Goal: Task Accomplishment & Management: Use online tool/utility

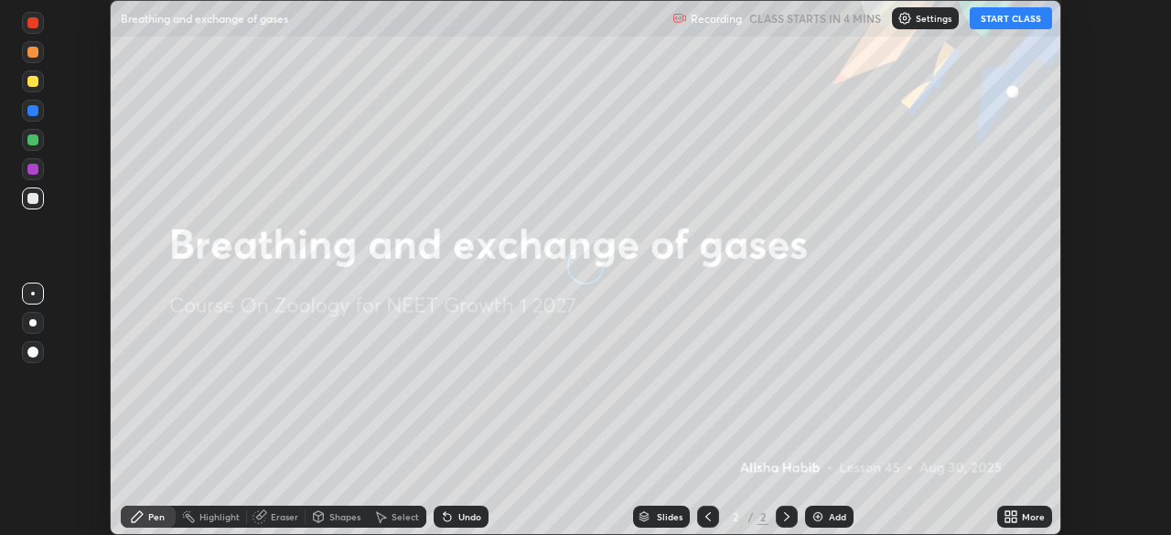
scroll to position [535, 1170]
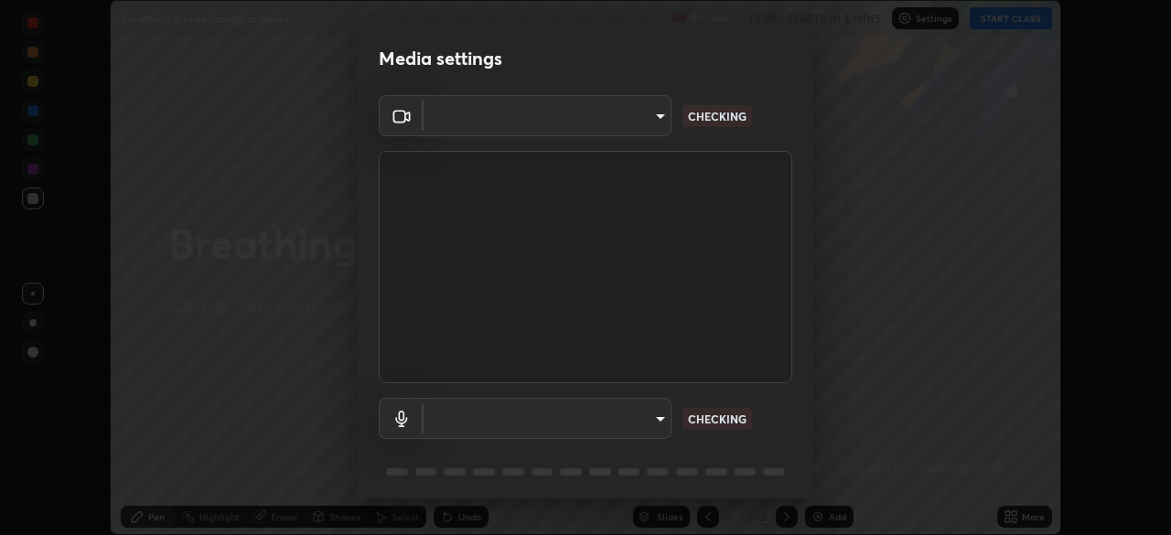
type input "f44939252cec670a7c81aafead478e6b9f15b20a1b8f1ae8dba2619045631b1c"
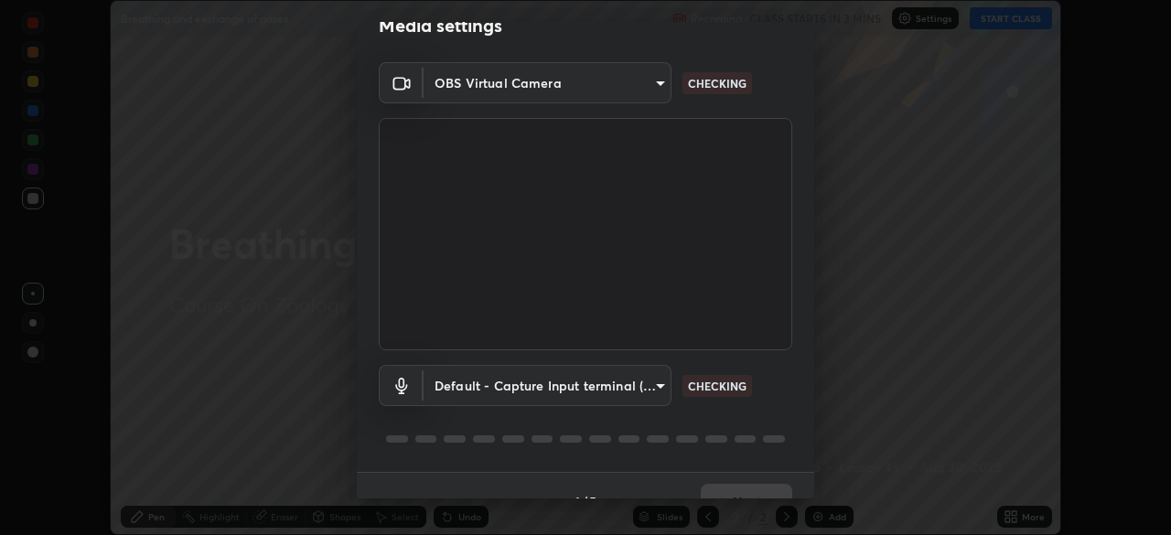
scroll to position [65, 0]
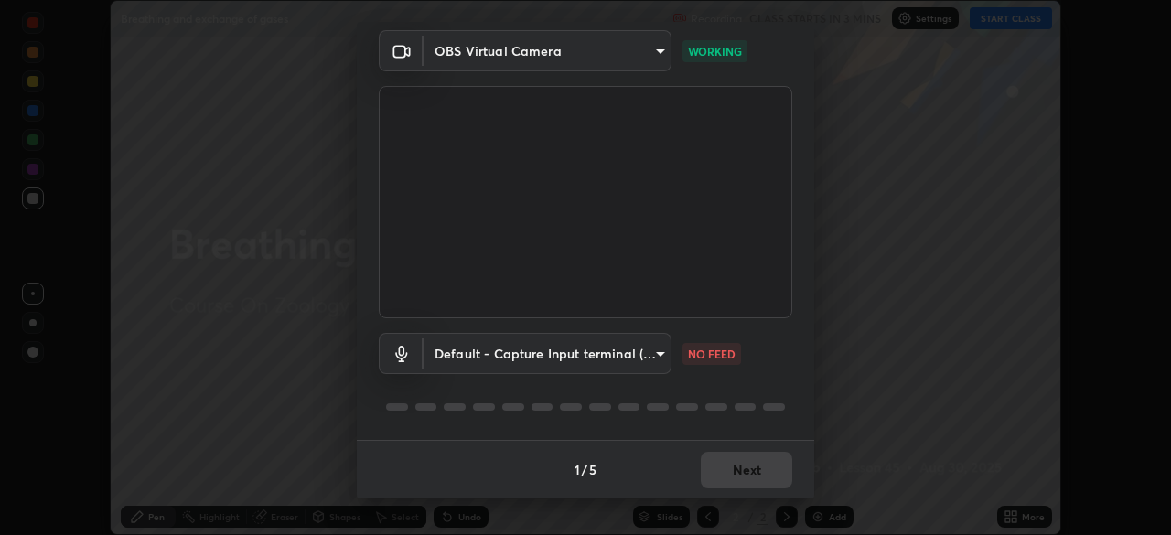
click at [656, 359] on body "Erase all Breathing and exchange of gases Recording CLASS STARTS IN 3 MINS Sett…" at bounding box center [585, 267] width 1171 height 535
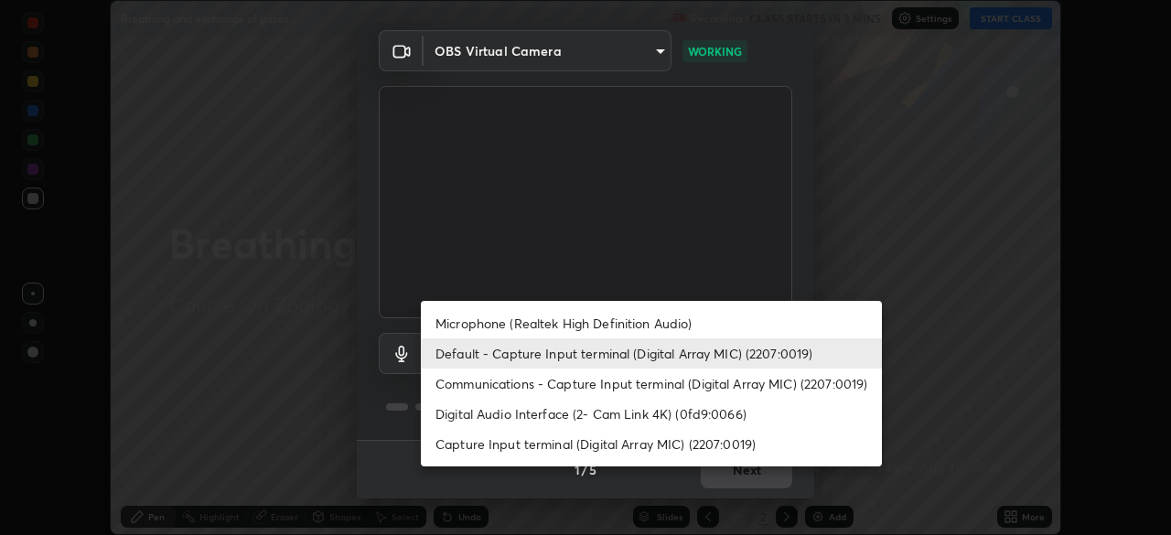
click at [658, 353] on li "Default - Capture Input terminal (Digital Array MIC) (2207:0019)" at bounding box center [651, 353] width 461 height 30
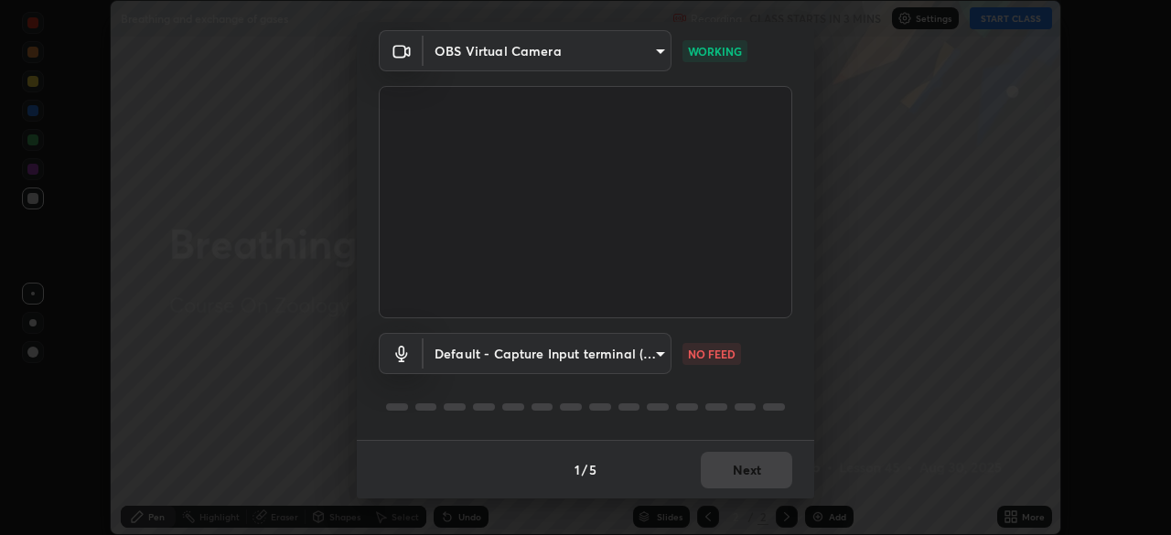
click at [649, 338] on body "Erase all Breathing and exchange of gases Recording CLASS STARTS IN 3 MINS Sett…" at bounding box center [585, 267] width 1171 height 535
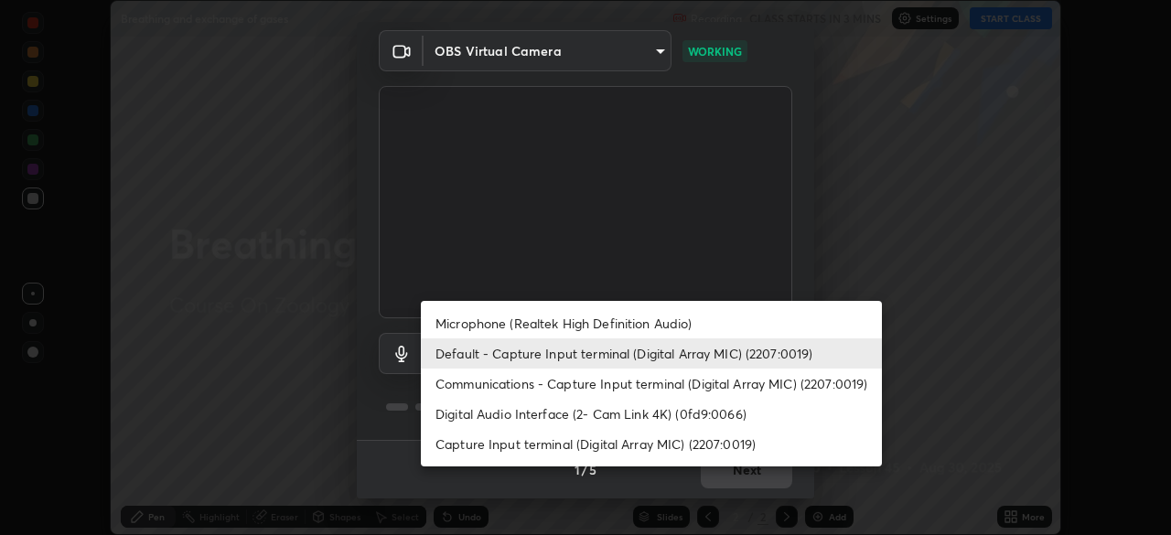
click at [688, 316] on li "Microphone (Realtek High Definition Audio)" at bounding box center [651, 323] width 461 height 30
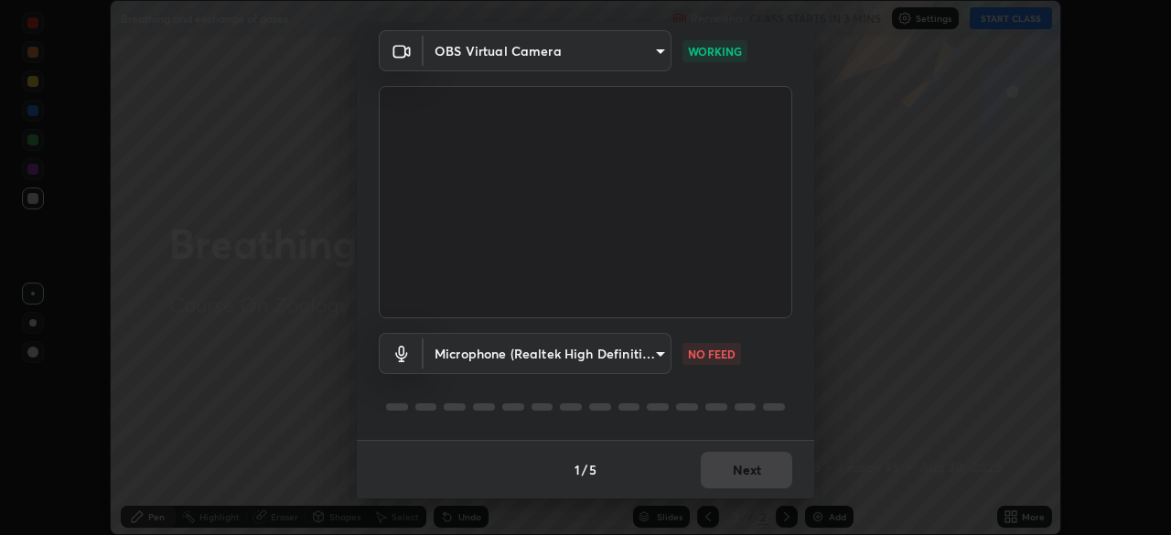
click at [662, 361] on body "Erase all Breathing and exchange of gases Recording CLASS STARTS IN 3 MINS Sett…" at bounding box center [585, 267] width 1171 height 535
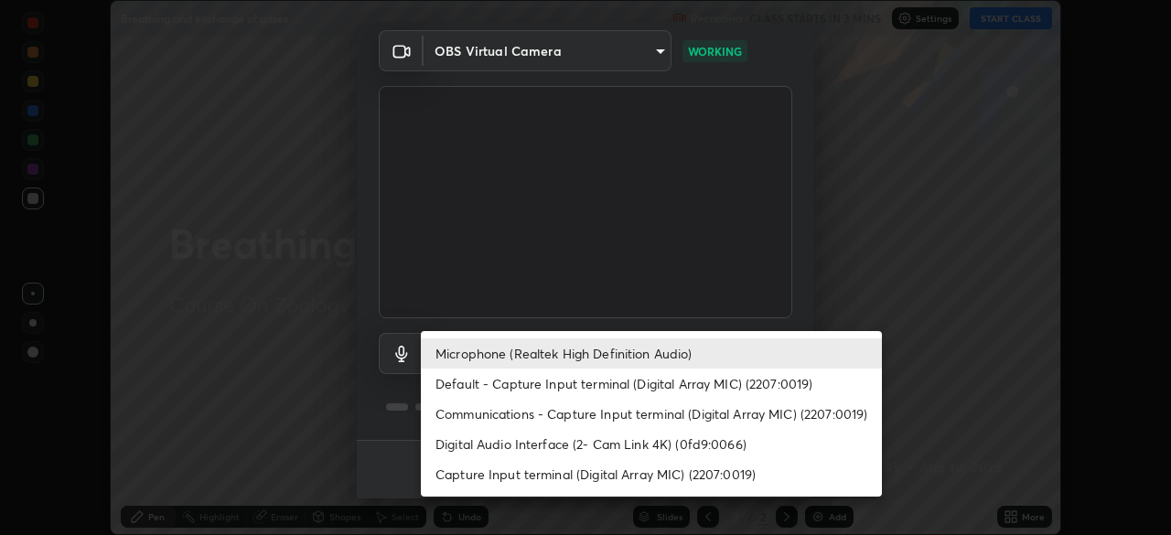
click at [654, 385] on li "Default - Capture Input terminal (Digital Array MIC) (2207:0019)" at bounding box center [651, 384] width 461 height 30
type input "default"
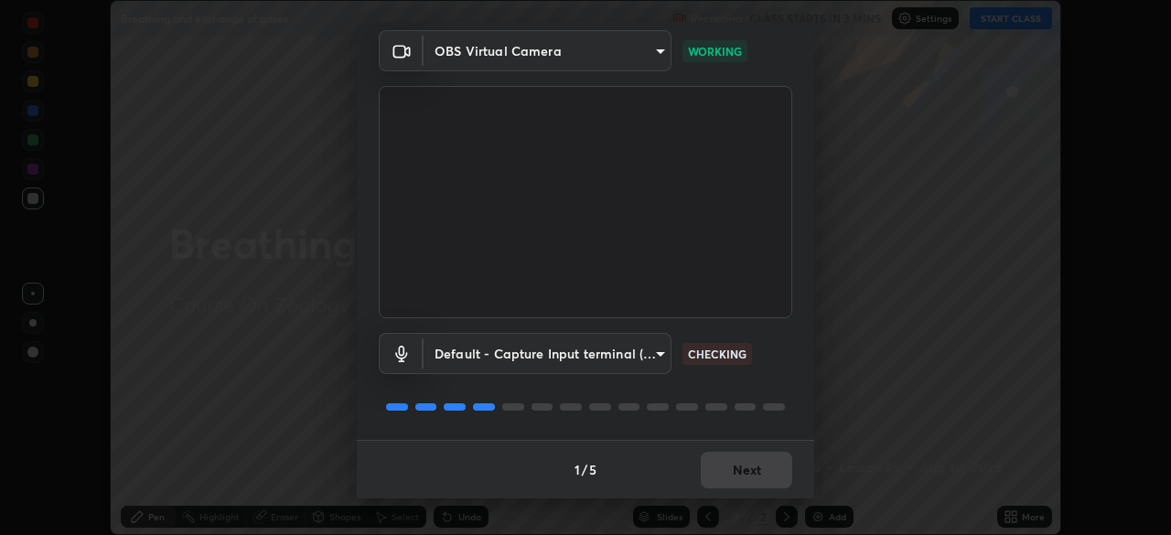
click at [657, 354] on body "Erase all Breathing and exchange of gases Recording CLASS STARTS IN 3 MINS Sett…" at bounding box center [585, 267] width 1171 height 535
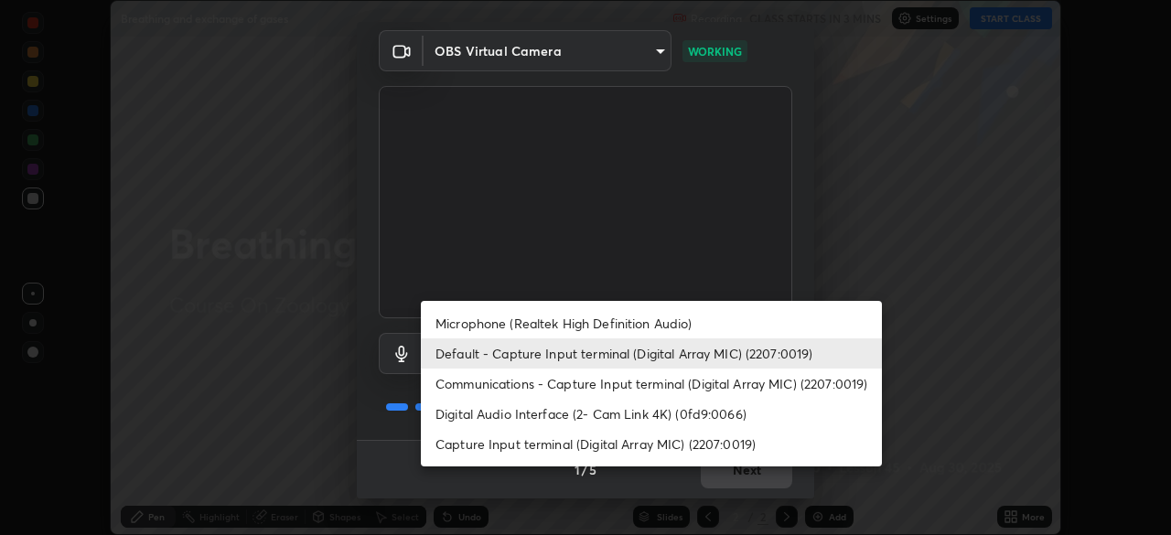
click at [1003, 326] on div at bounding box center [585, 267] width 1171 height 535
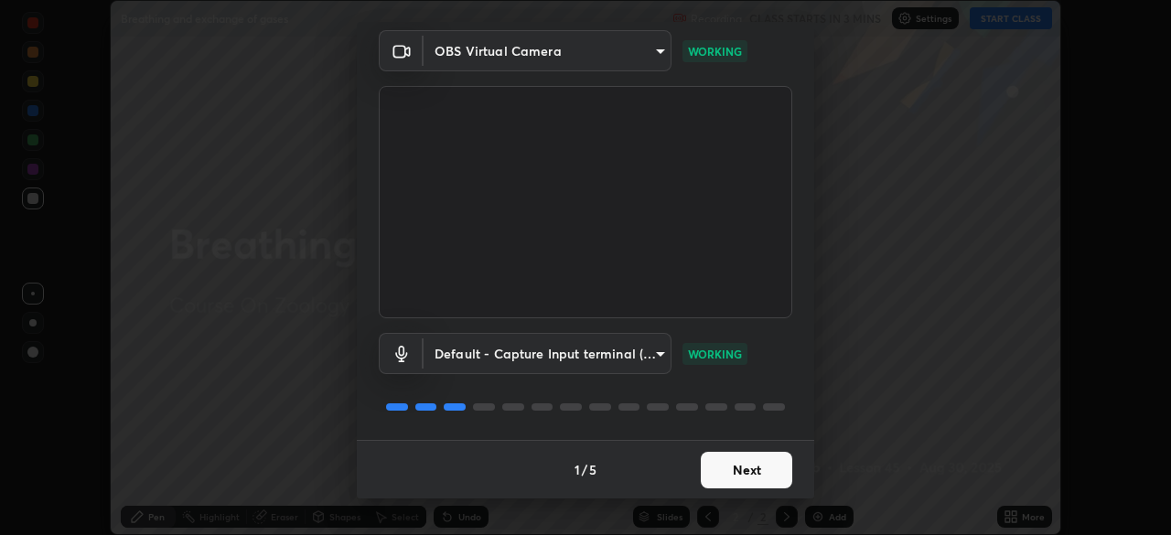
click at [766, 467] on button "Next" at bounding box center [746, 470] width 91 height 37
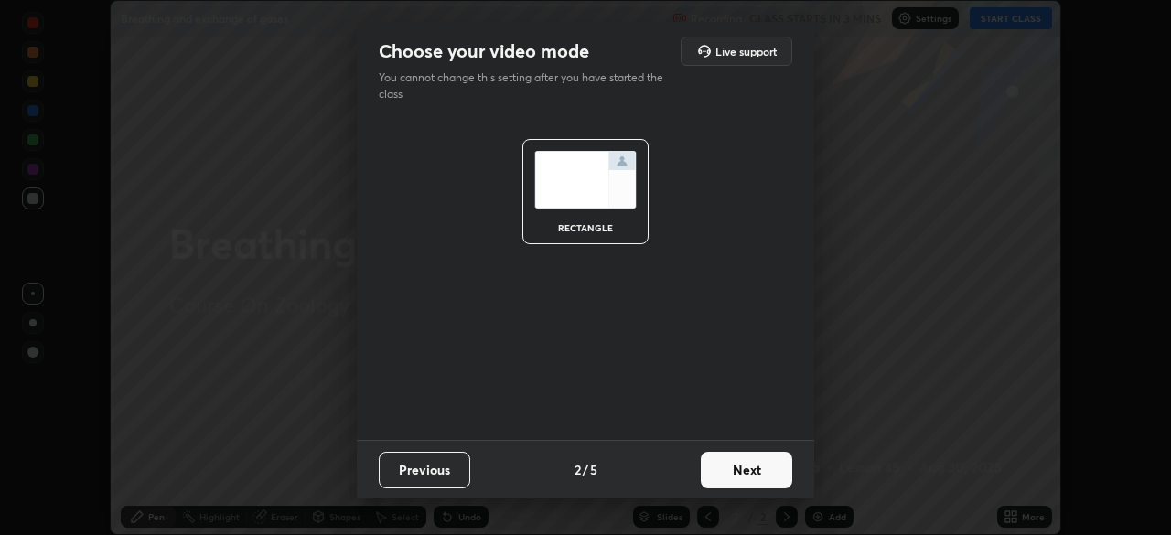
scroll to position [0, 0]
click at [771, 468] on button "Next" at bounding box center [746, 470] width 91 height 37
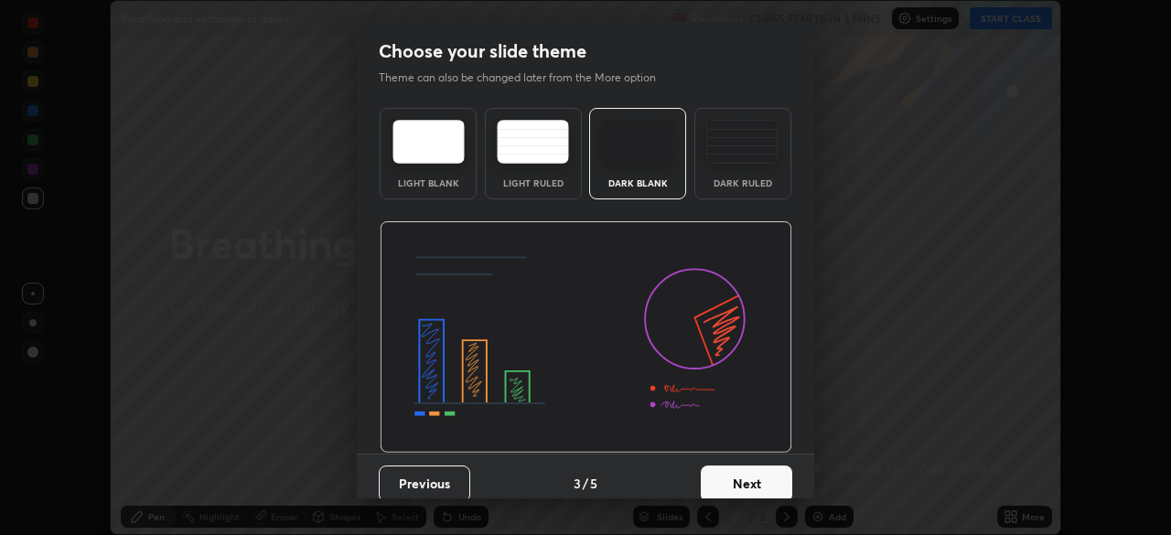
click at [775, 473] on button "Next" at bounding box center [746, 484] width 91 height 37
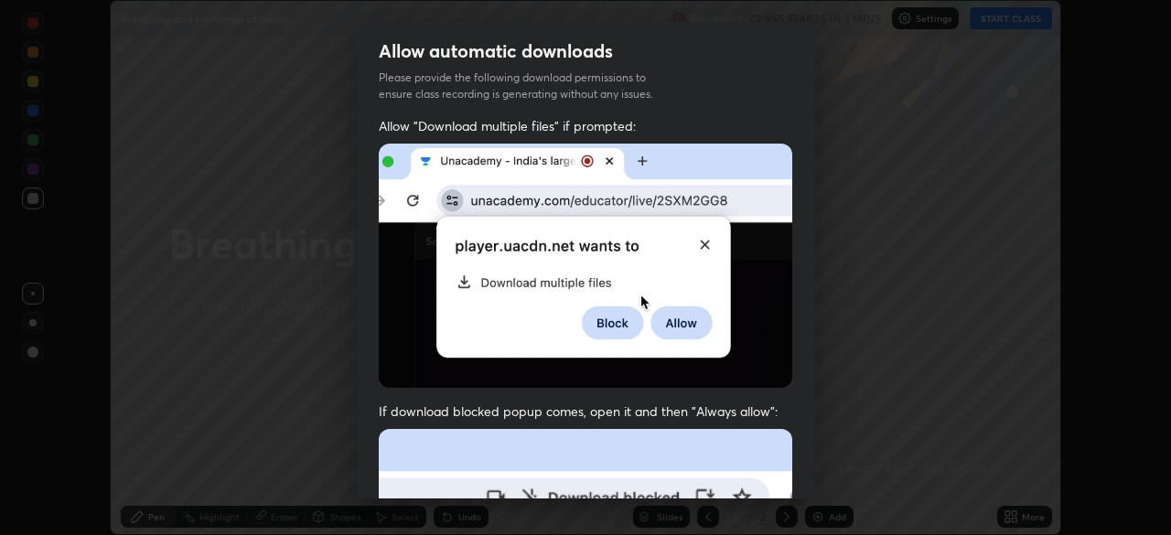
click at [797, 470] on div "Allow "Download multiple files" if prompted: If download blocked popup comes, o…" at bounding box center [585, 502] width 457 height 770
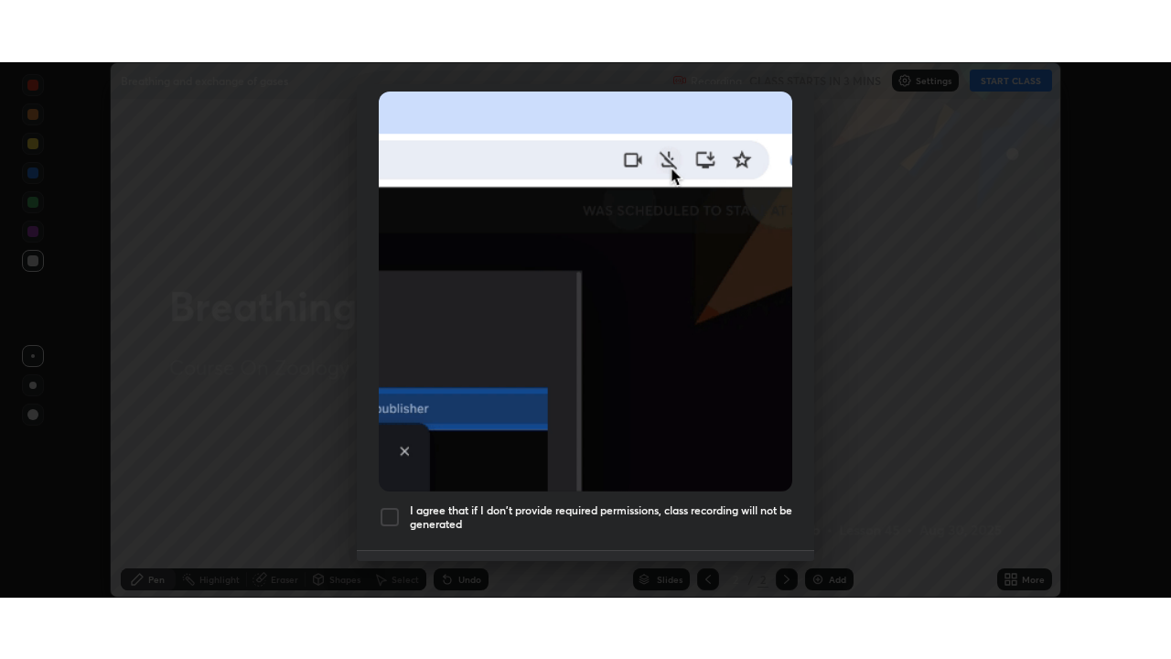
scroll to position [438, 0]
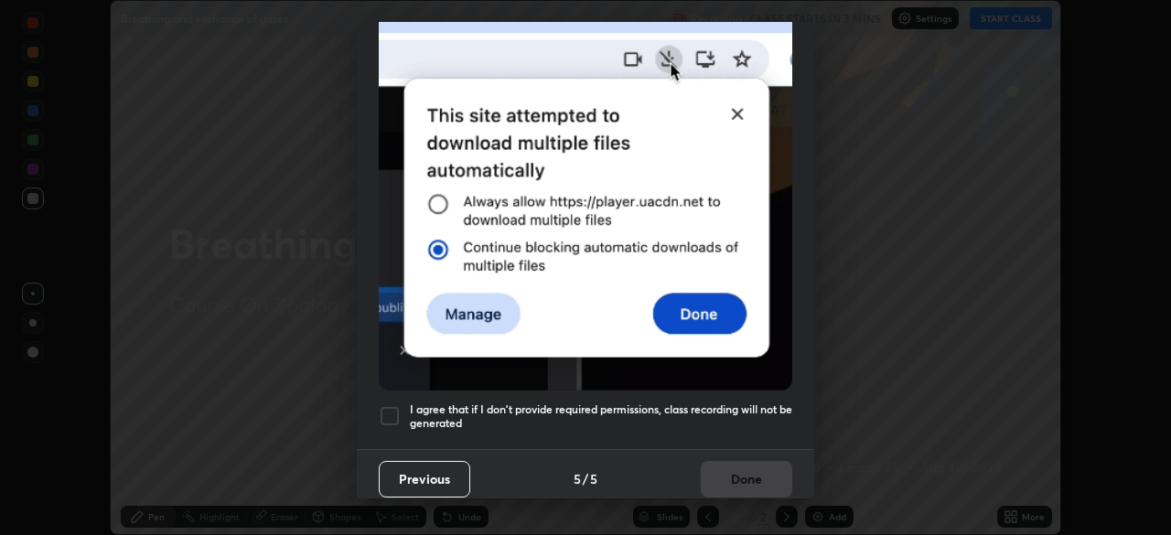
click at [759, 402] on h5 "I agree that if I don't provide required permissions, class recording will not …" at bounding box center [601, 416] width 382 height 28
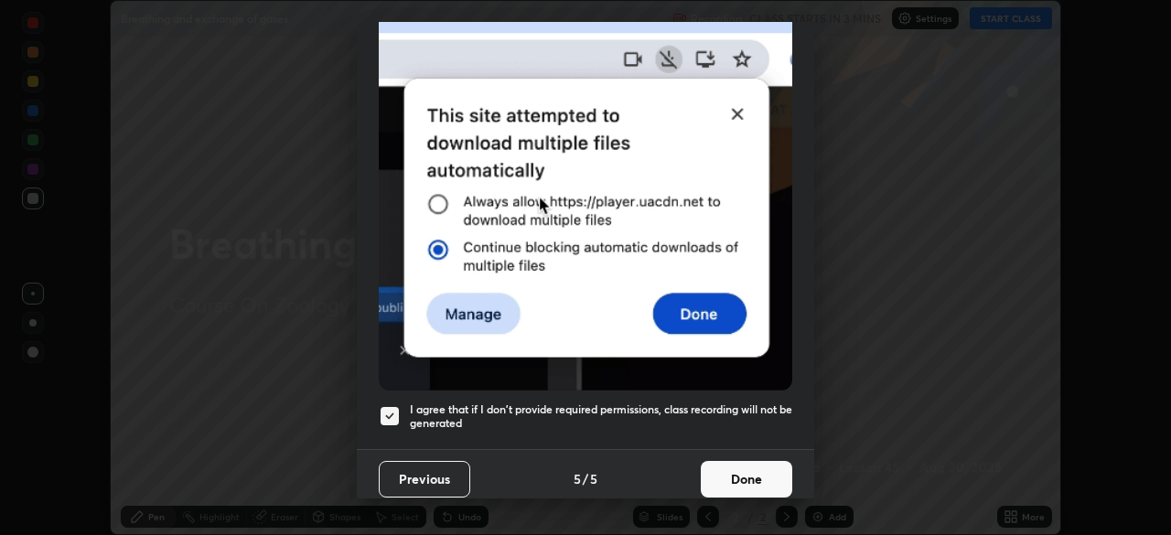
click at [758, 466] on button "Done" at bounding box center [746, 479] width 91 height 37
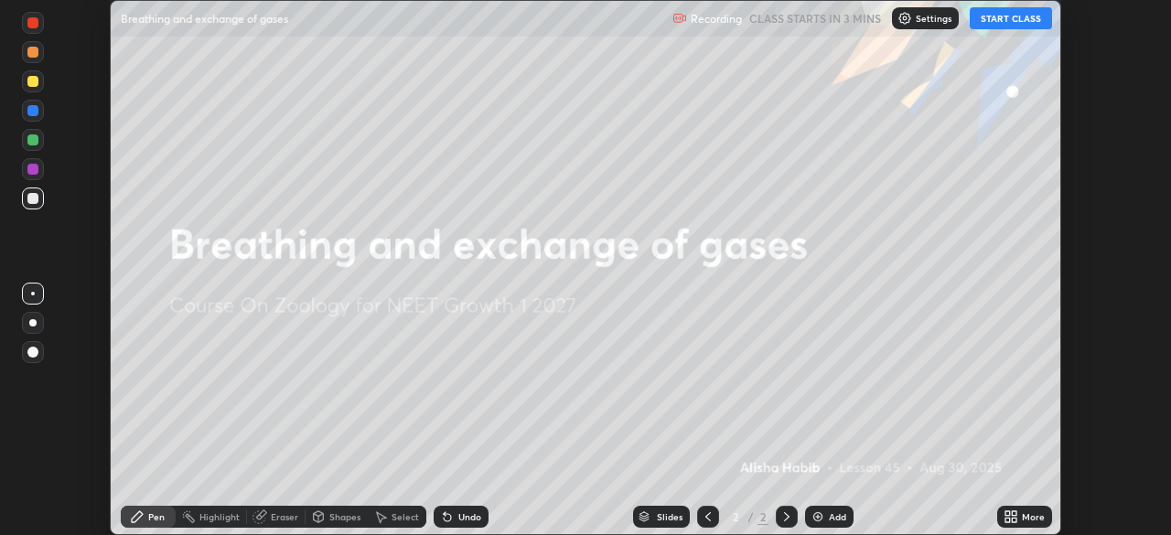
click at [1014, 520] on icon at bounding box center [1014, 520] width 5 height 5
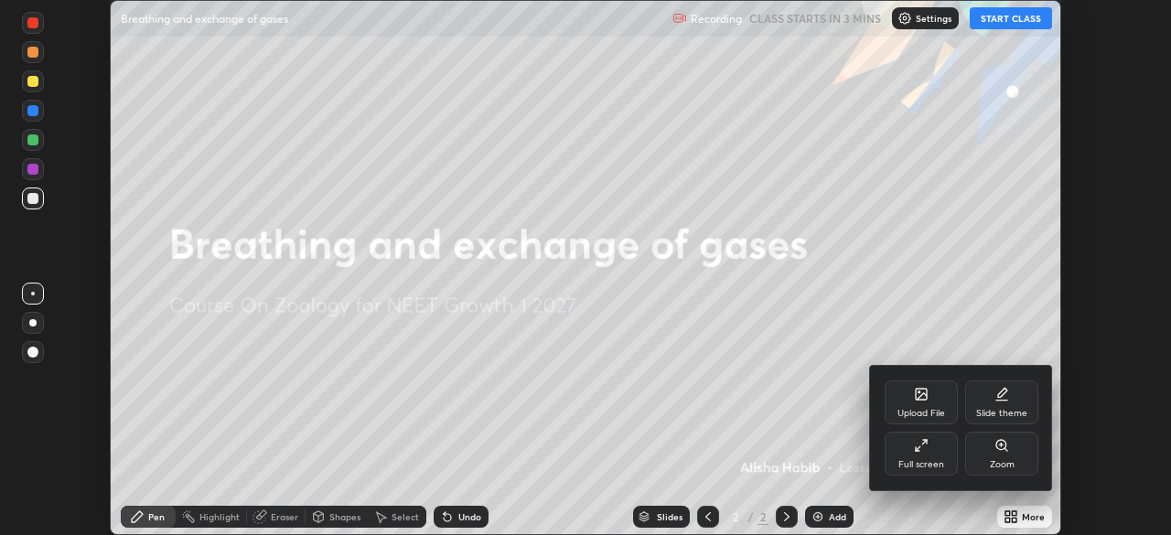
click at [934, 456] on div "Full screen" at bounding box center [921, 454] width 73 height 44
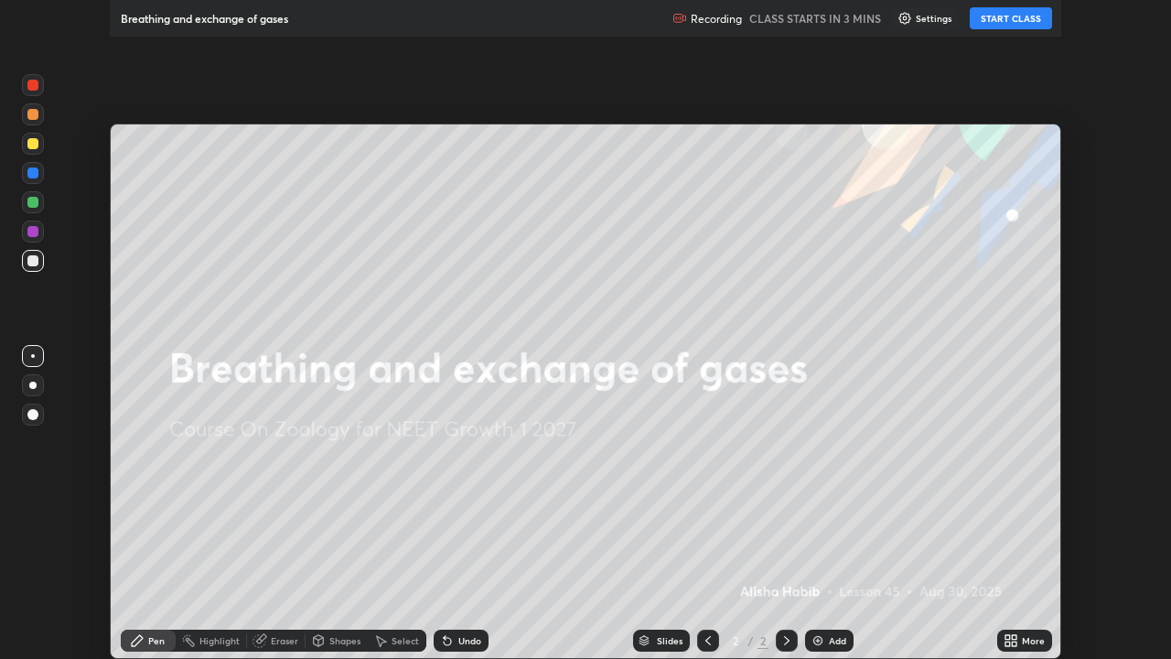
scroll to position [659, 1171]
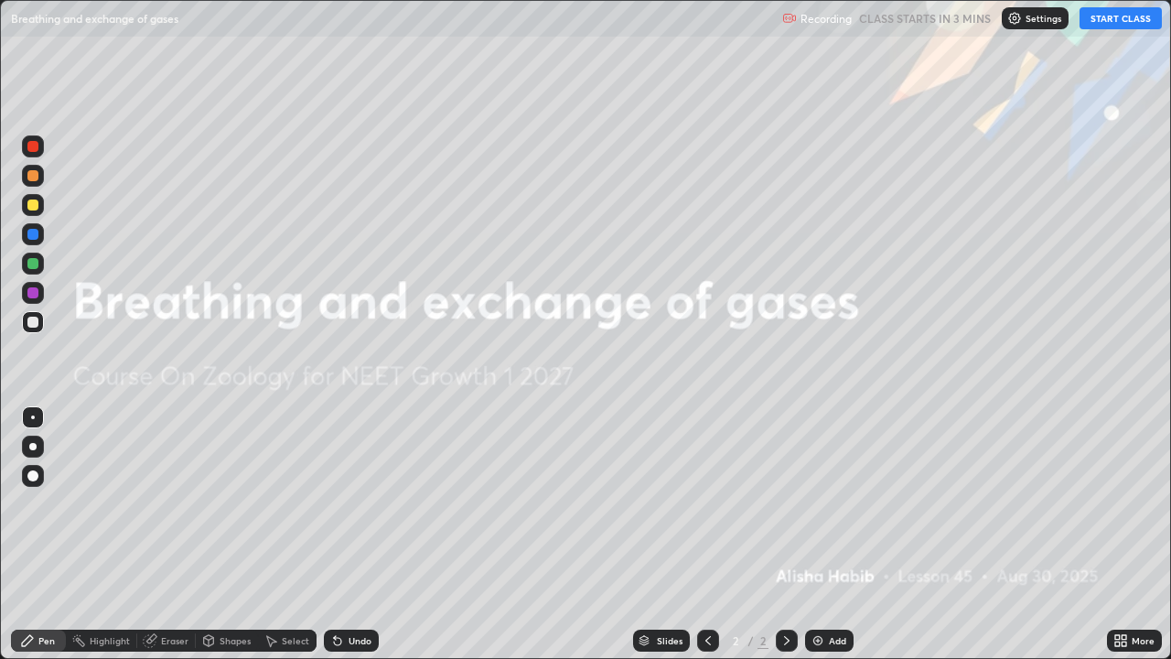
click at [1129, 14] on button "START CLASS" at bounding box center [1120, 18] width 82 height 22
click at [33, 446] on div at bounding box center [32, 446] width 7 height 7
click at [826, 534] on div "Add" at bounding box center [829, 640] width 48 height 22
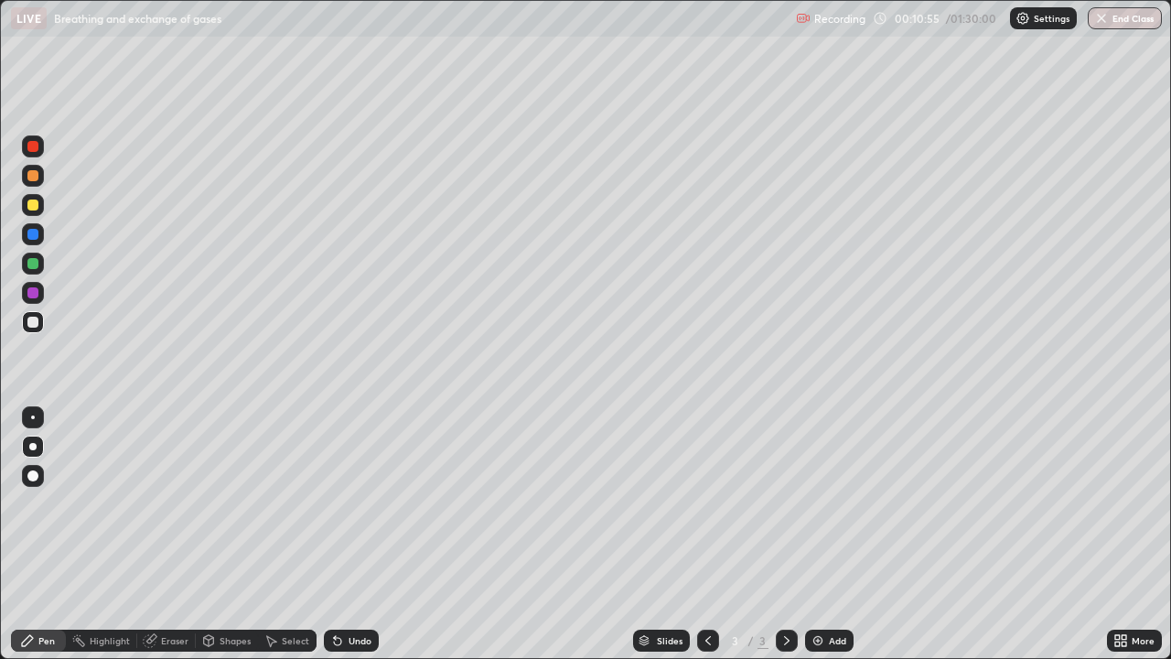
click at [35, 173] on div at bounding box center [32, 175] width 11 height 11
click at [34, 322] on div at bounding box center [32, 321] width 11 height 11
click at [34, 234] on div at bounding box center [32, 234] width 11 height 11
click at [41, 326] on div at bounding box center [33, 322] width 22 height 22
click at [11, 532] on div "Erase all" at bounding box center [33, 329] width 44 height 585
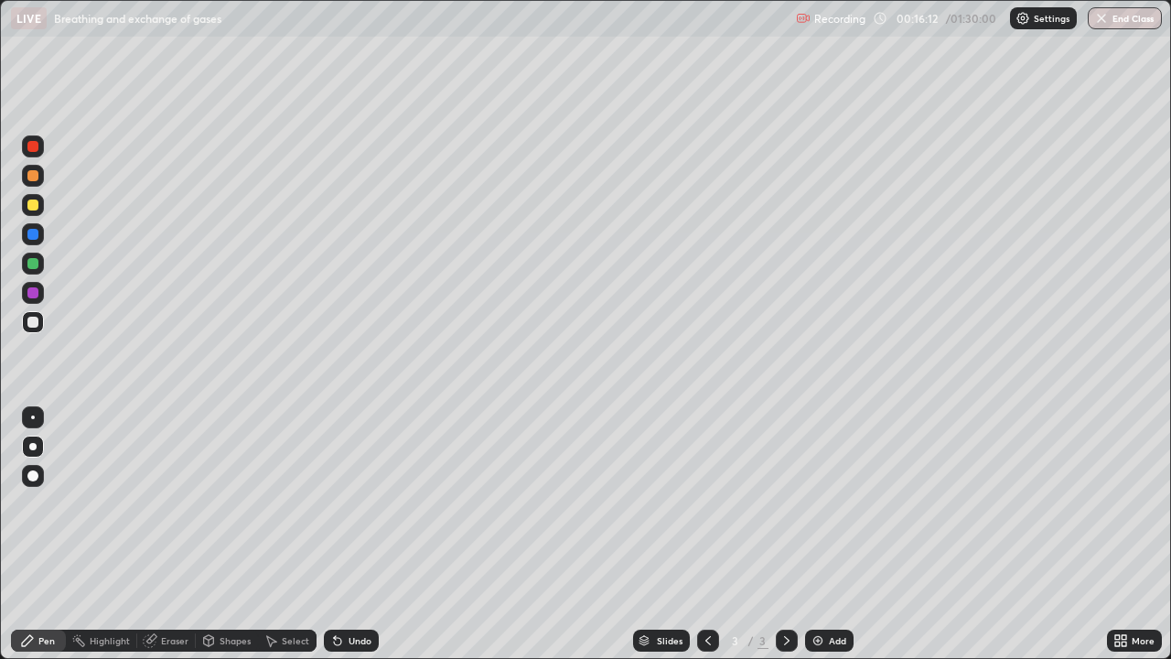
click at [42, 269] on div at bounding box center [33, 263] width 22 height 22
click at [34, 322] on div at bounding box center [32, 321] width 11 height 11
click at [832, 534] on div "Add" at bounding box center [837, 640] width 17 height 9
click at [826, 534] on div "Add" at bounding box center [829, 640] width 48 height 22
click at [349, 534] on div "Undo" at bounding box center [351, 640] width 55 height 22
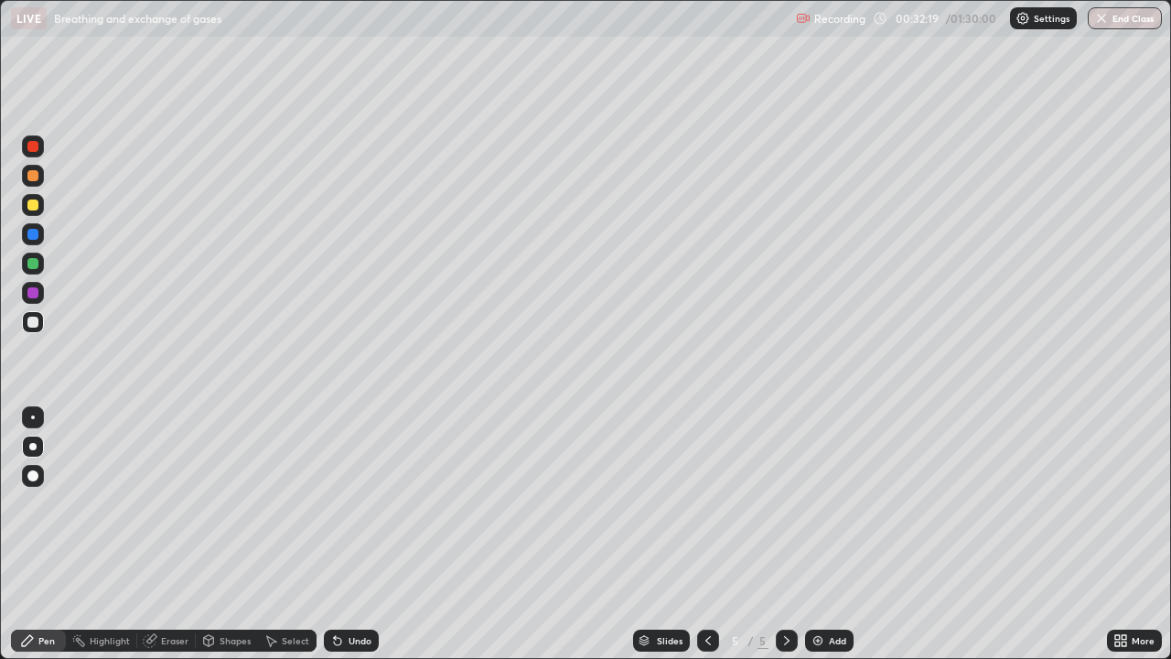
click at [349, 534] on div "Undo" at bounding box center [351, 640] width 55 height 22
click at [39, 263] on div at bounding box center [33, 263] width 22 height 22
click at [34, 322] on div at bounding box center [32, 321] width 11 height 11
click at [37, 208] on div at bounding box center [32, 204] width 11 height 11
click at [39, 322] on div at bounding box center [33, 322] width 22 height 22
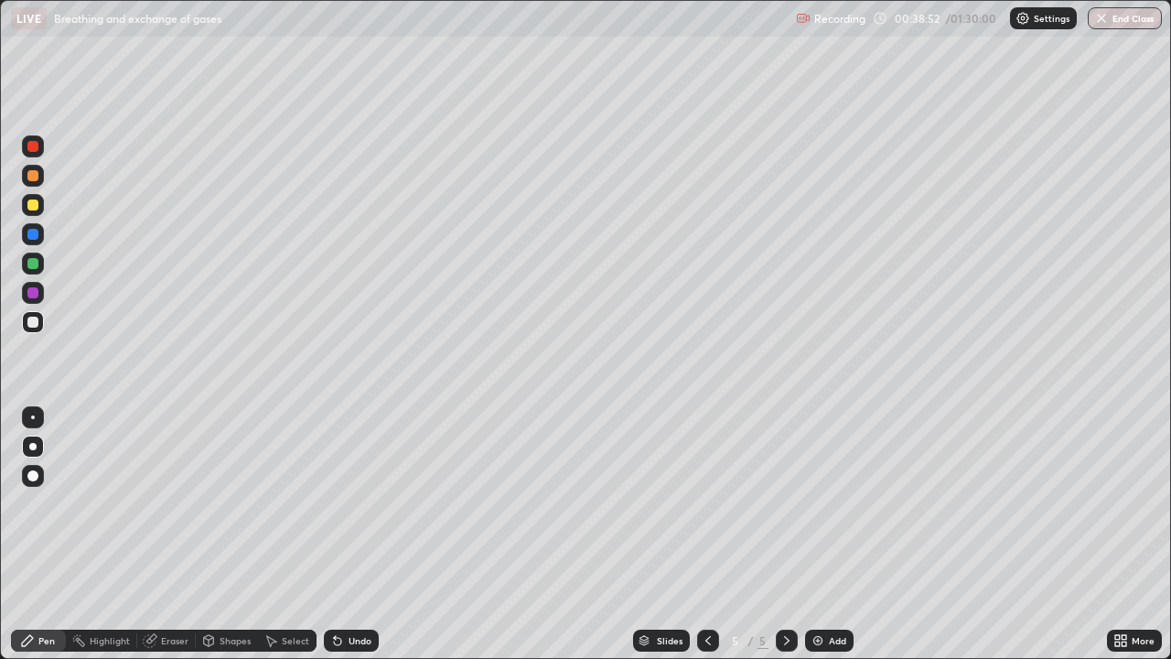
click at [43, 267] on div at bounding box center [33, 263] width 22 height 22
click at [42, 325] on div at bounding box center [33, 322] width 22 height 22
click at [31, 209] on div at bounding box center [32, 204] width 11 height 11
click at [38, 325] on div at bounding box center [33, 322] width 22 height 22
click at [823, 534] on div "Add" at bounding box center [829, 640] width 48 height 22
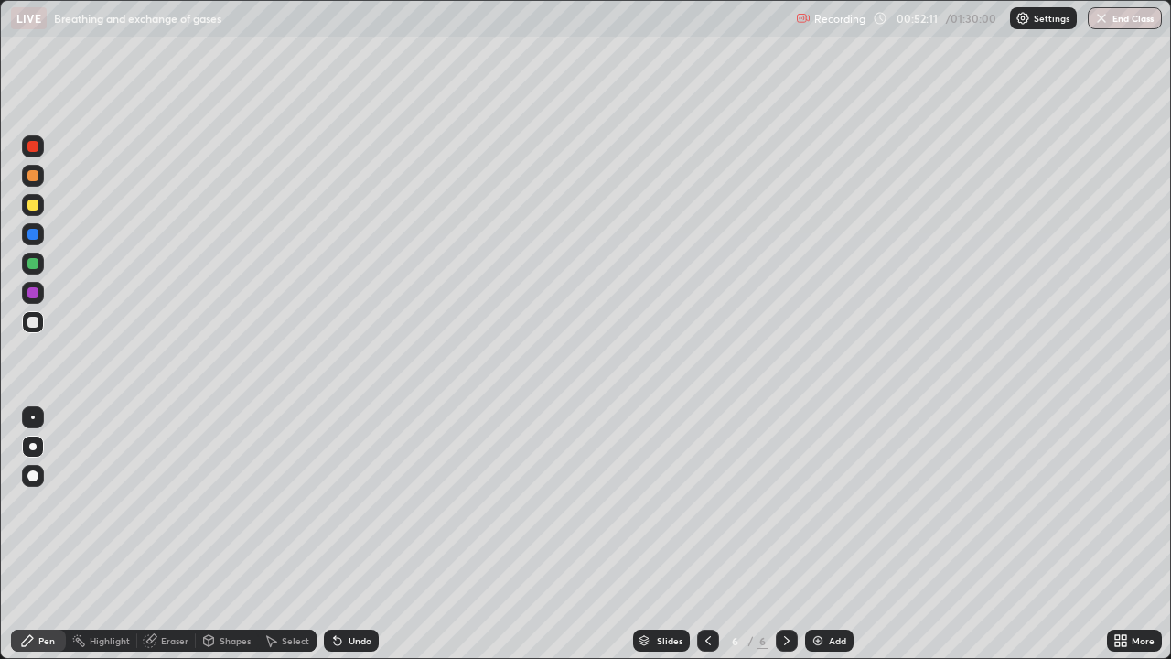
click at [36, 172] on div at bounding box center [32, 175] width 11 height 11
click at [32, 224] on div at bounding box center [33, 234] width 22 height 22
click at [35, 263] on div at bounding box center [32, 263] width 11 height 11
click at [42, 331] on div at bounding box center [33, 321] width 22 height 29
click at [335, 534] on icon at bounding box center [337, 641] width 7 height 7
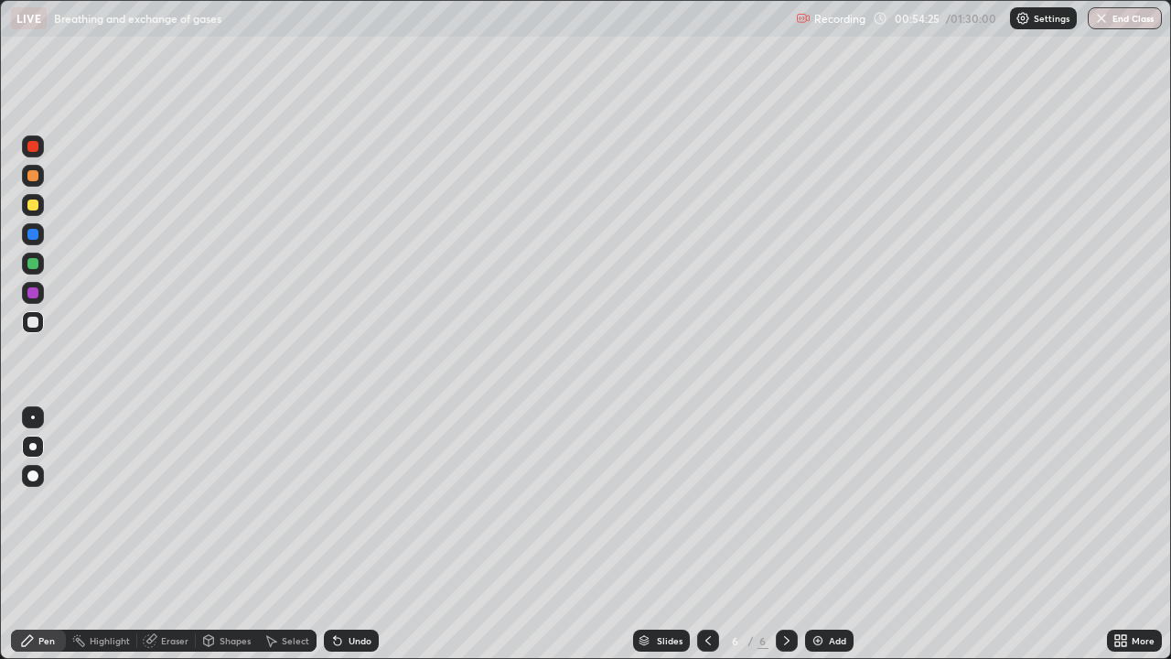
click at [335, 534] on icon at bounding box center [337, 641] width 7 height 7
click at [338, 534] on icon at bounding box center [337, 640] width 15 height 15
click at [826, 534] on div "Add" at bounding box center [829, 640] width 48 height 22
click at [706, 534] on icon at bounding box center [708, 640] width 15 height 15
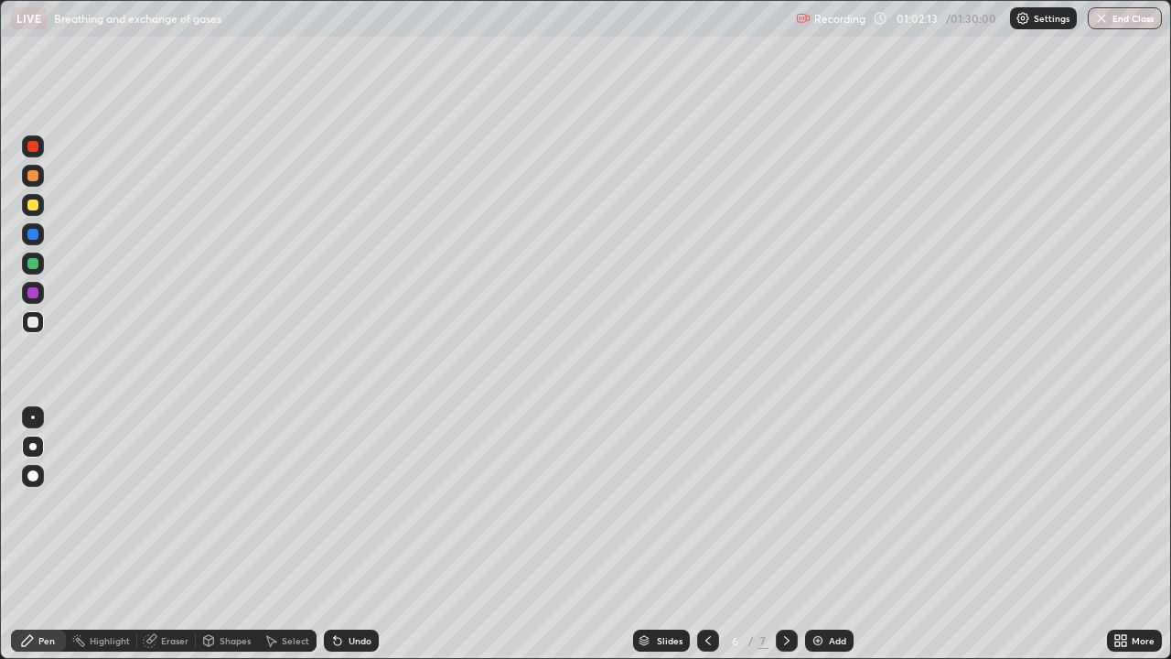
click at [163, 534] on div "Eraser" at bounding box center [174, 640] width 27 height 9
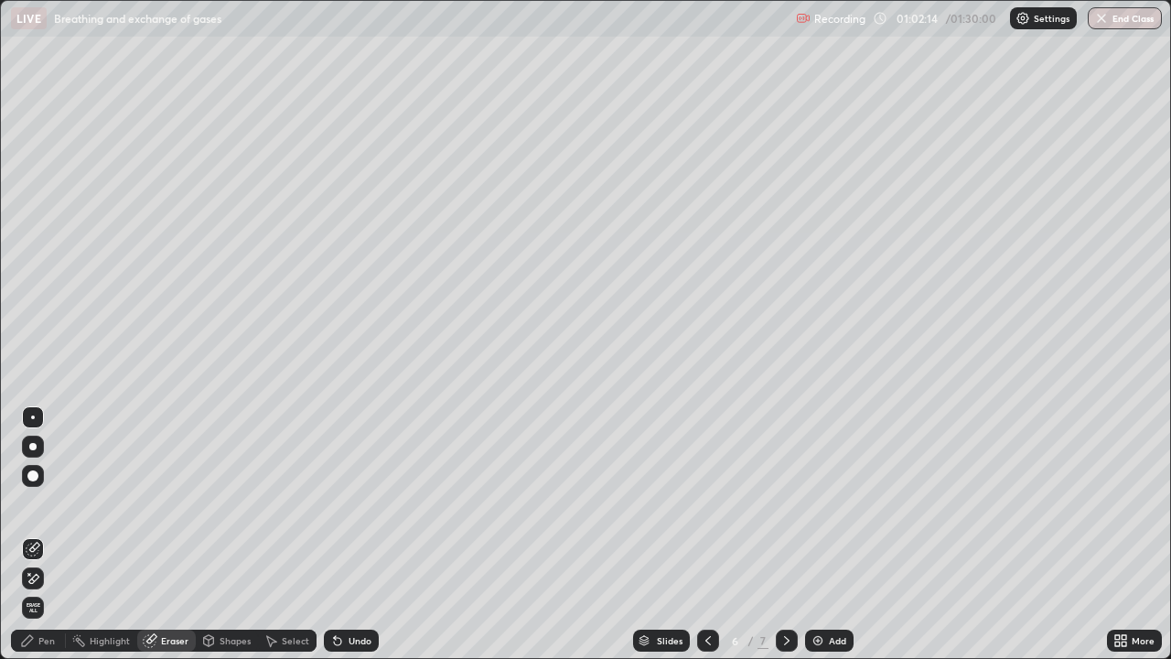
click at [36, 534] on icon at bounding box center [33, 579] width 15 height 16
click at [52, 534] on div "Pen" at bounding box center [38, 640] width 55 height 22
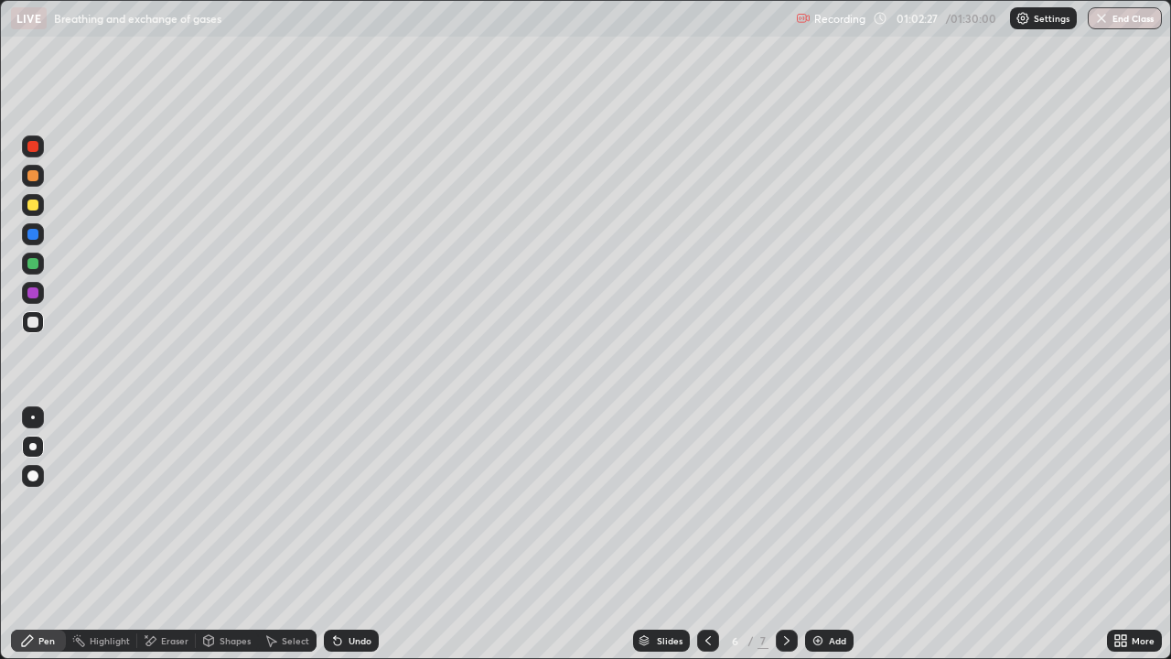
click at [350, 534] on div "Undo" at bounding box center [360, 640] width 23 height 9
click at [349, 534] on div "Undo" at bounding box center [360, 640] width 23 height 9
click at [349, 534] on div "Undo" at bounding box center [351, 640] width 55 height 22
click at [784, 534] on icon at bounding box center [786, 640] width 15 height 15
click at [41, 180] on div at bounding box center [33, 176] width 22 height 22
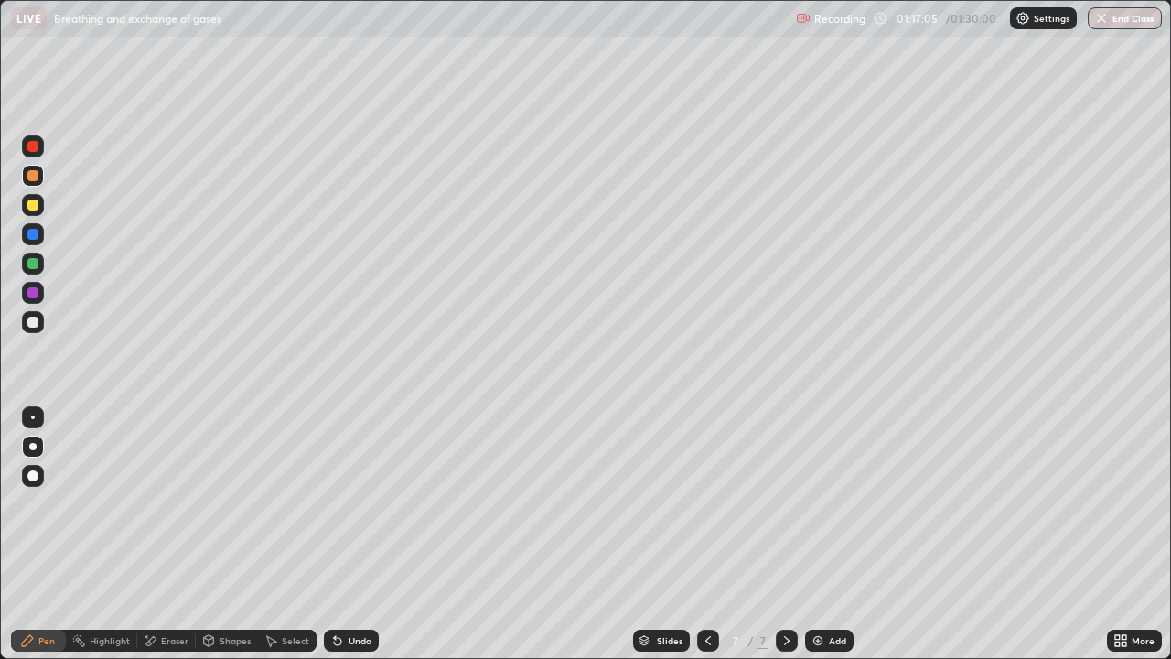
click at [39, 176] on div at bounding box center [33, 176] width 22 height 22
click at [38, 208] on div at bounding box center [32, 204] width 11 height 11
click at [349, 534] on div "Undo" at bounding box center [360, 640] width 23 height 9
click at [47, 329] on div at bounding box center [32, 321] width 29 height 29
click at [362, 534] on div "Undo" at bounding box center [360, 640] width 23 height 9
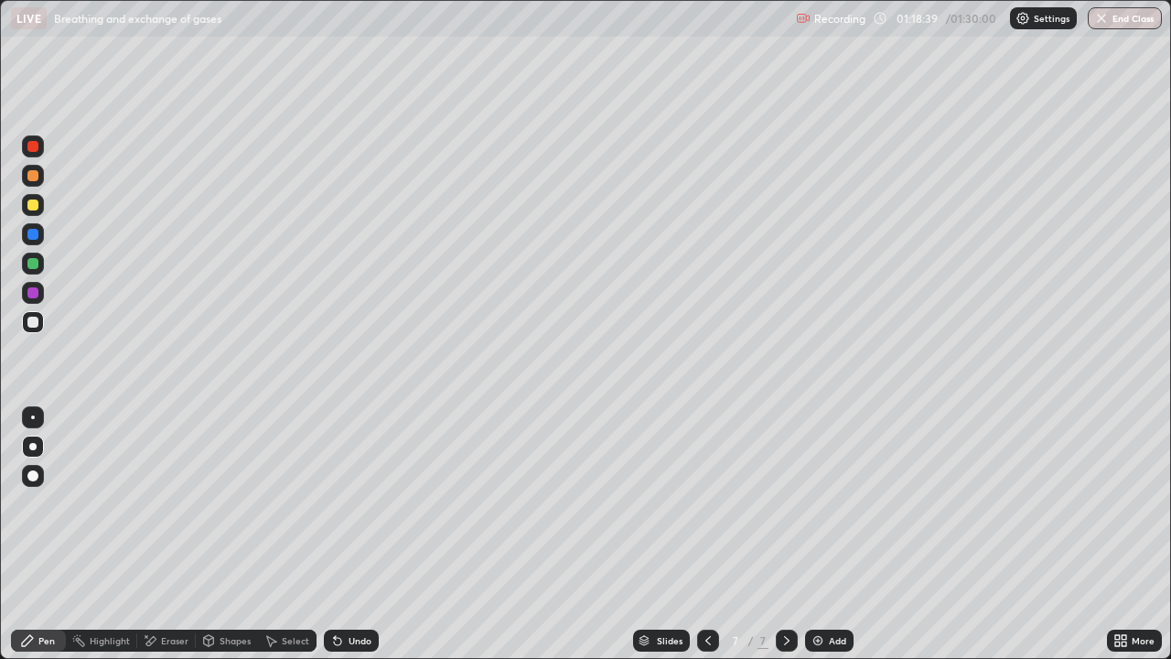
click at [359, 534] on div "Undo" at bounding box center [360, 640] width 23 height 9
click at [357, 534] on div "Undo" at bounding box center [351, 640] width 55 height 22
click at [347, 534] on div "Undo" at bounding box center [351, 640] width 55 height 22
click at [357, 534] on div "Undo" at bounding box center [351, 640] width 55 height 22
click at [358, 534] on div "Undo" at bounding box center [360, 640] width 23 height 9
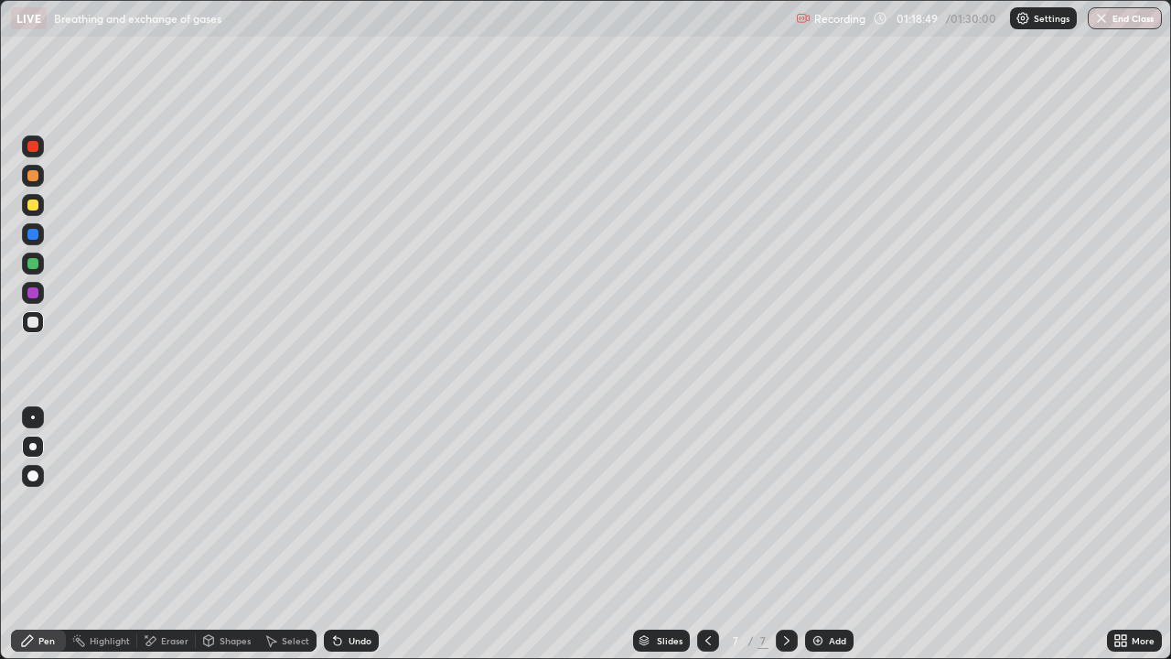
click at [359, 534] on div "Undo" at bounding box center [360, 640] width 23 height 9
click at [358, 534] on div "Undo" at bounding box center [360, 640] width 23 height 9
click at [359, 534] on div "Undo" at bounding box center [351, 640] width 55 height 22
click at [362, 534] on div "Undo" at bounding box center [360, 640] width 23 height 9
click at [354, 534] on div "Undo" at bounding box center [351, 640] width 55 height 22
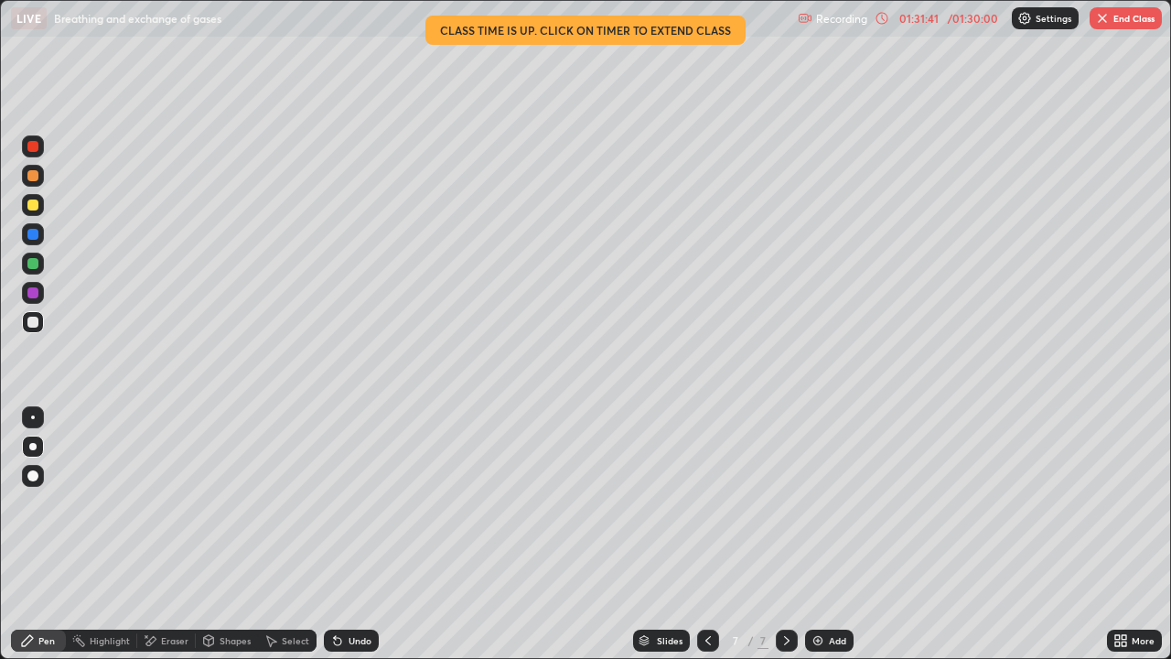
click at [1117, 13] on button "End Class" at bounding box center [1125, 18] width 72 height 22
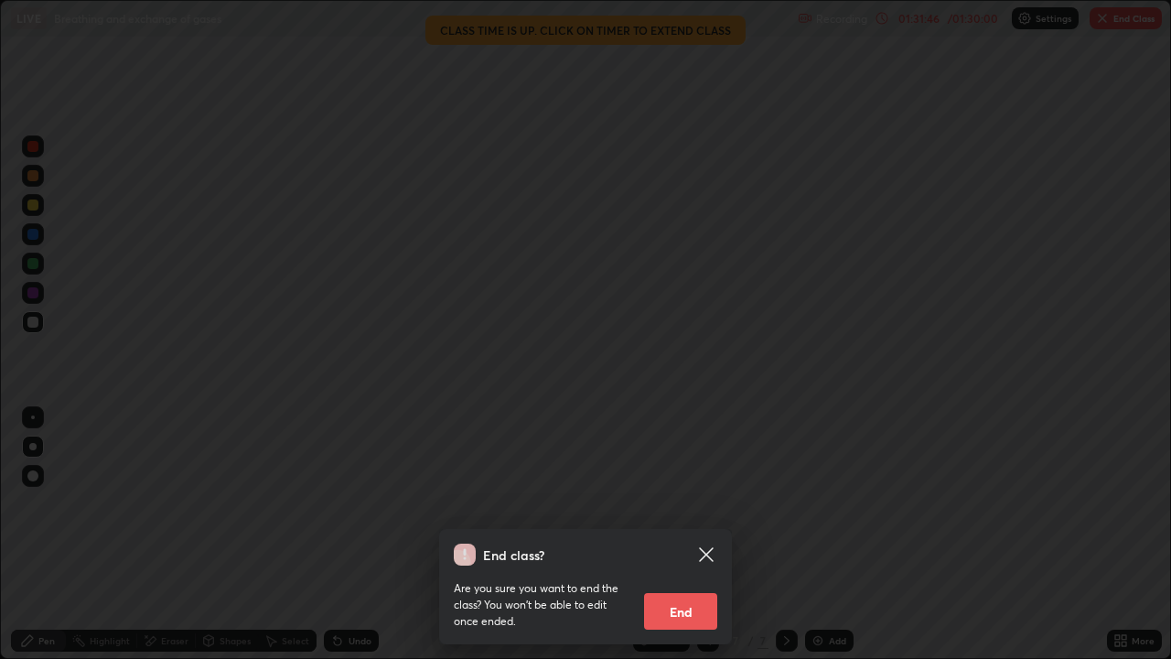
click at [687, 534] on button "End" at bounding box center [680, 611] width 73 height 37
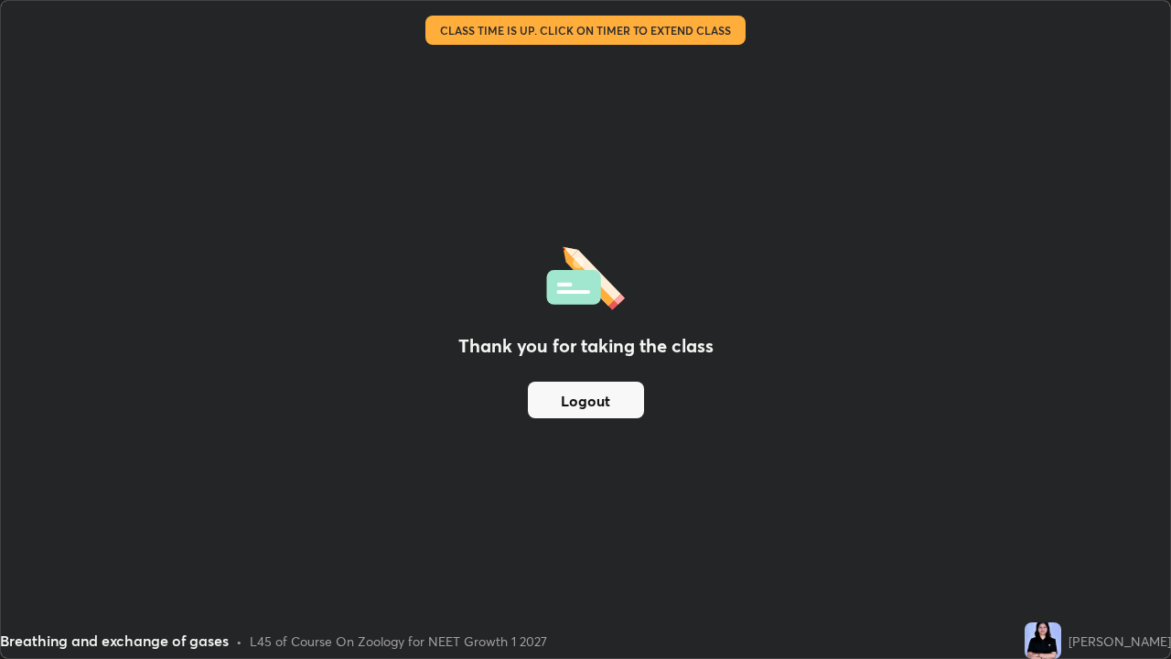
click at [616, 402] on button "Logout" at bounding box center [586, 399] width 116 height 37
